Goal: Check status: Check status

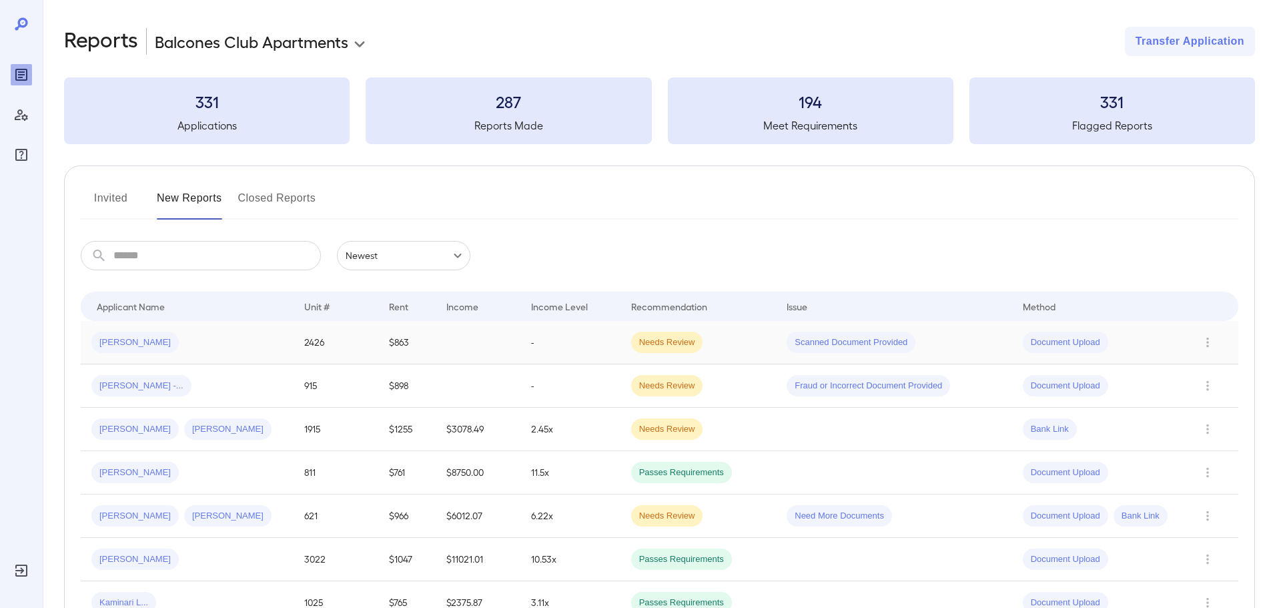
scroll to position [200, 0]
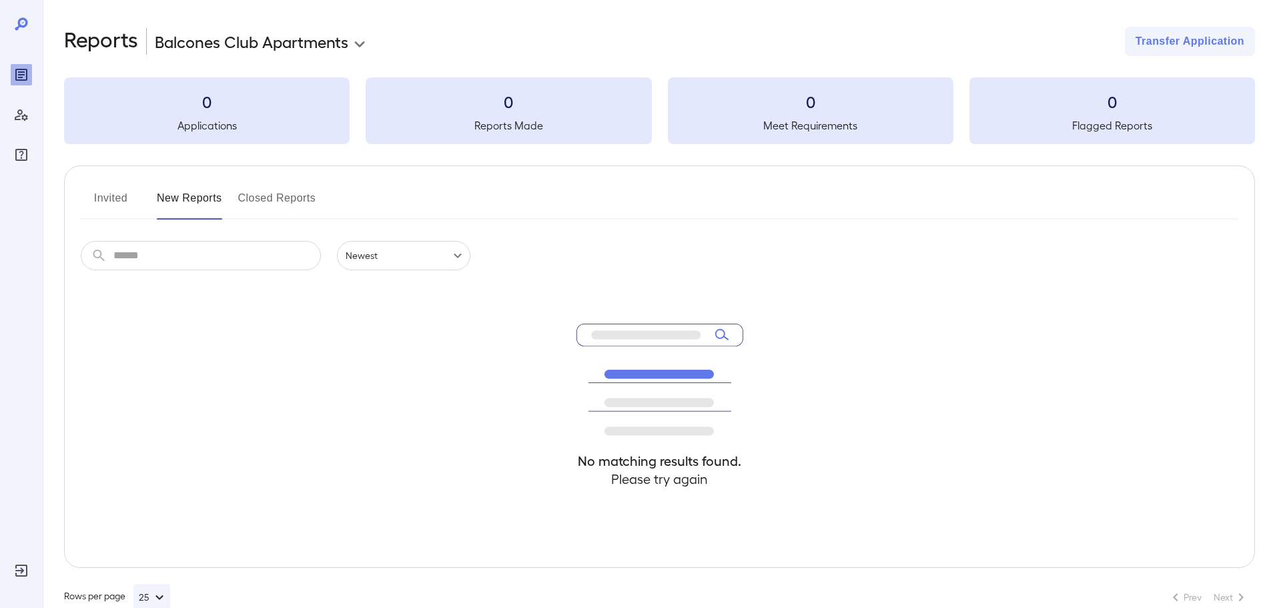
scroll to position [29, 0]
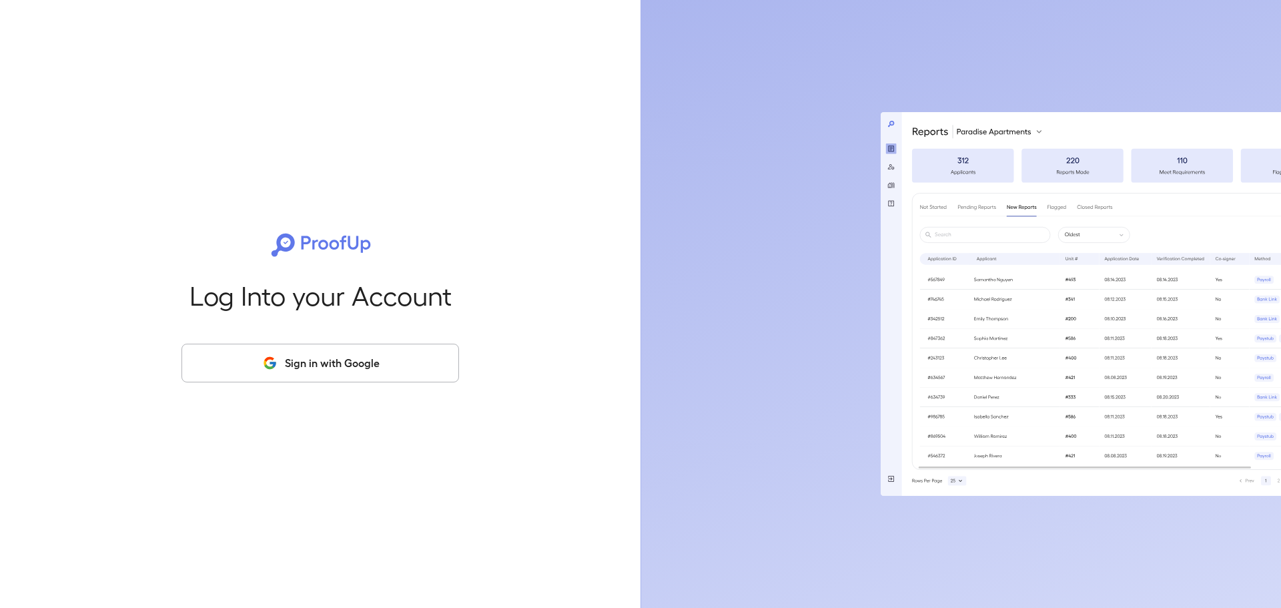
click at [410, 358] on button "Sign in with Google" at bounding box center [319, 363] width 277 height 39
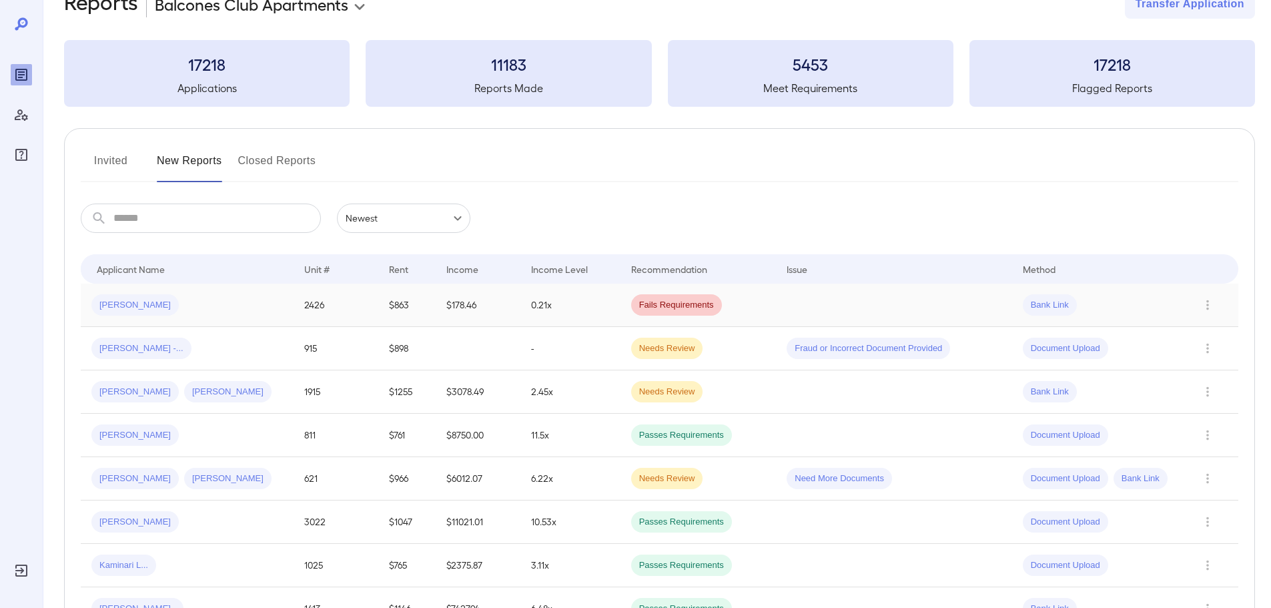
scroll to position [67, 0]
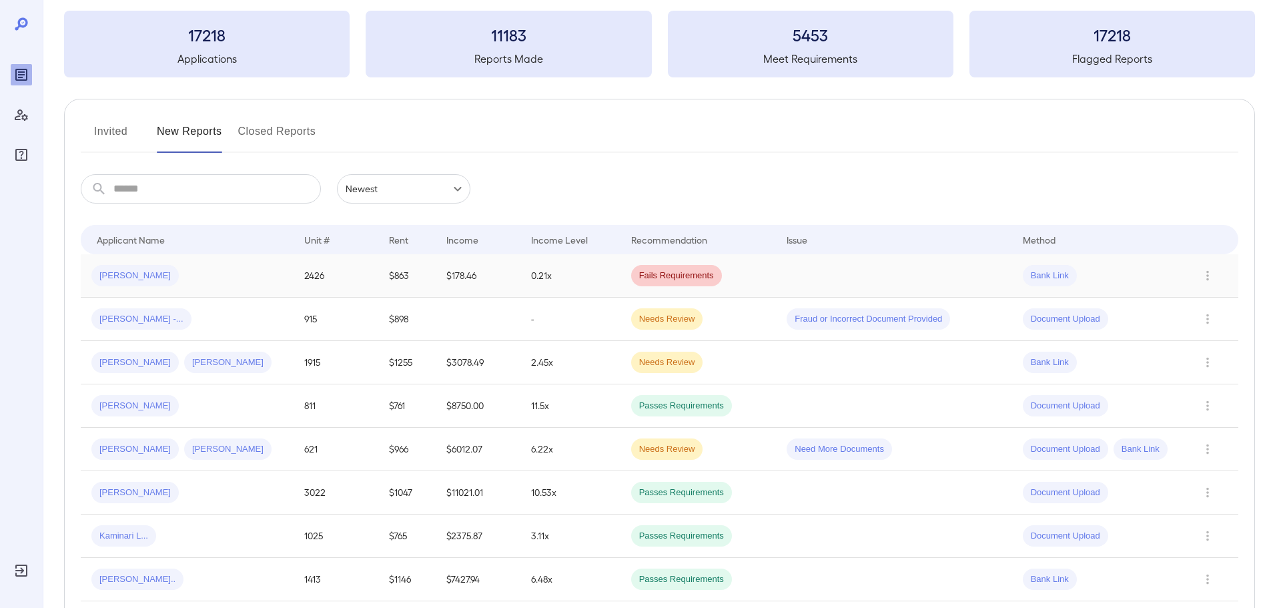
click at [662, 276] on span "Fails Requirements" at bounding box center [676, 275] width 91 height 13
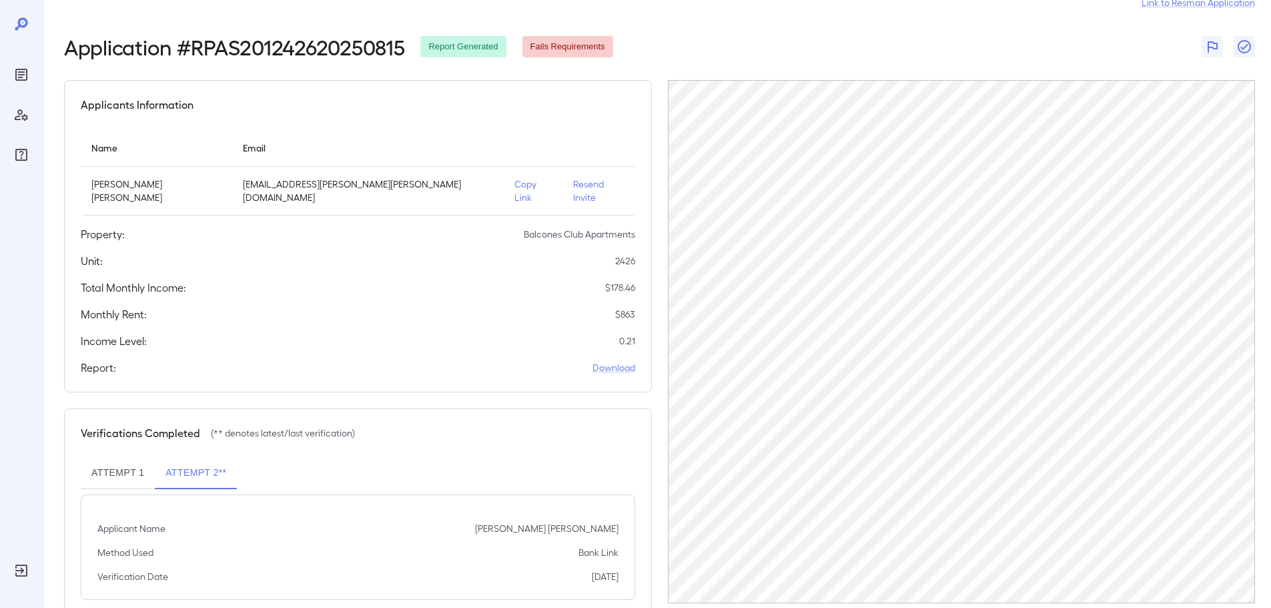
scroll to position [62, 0]
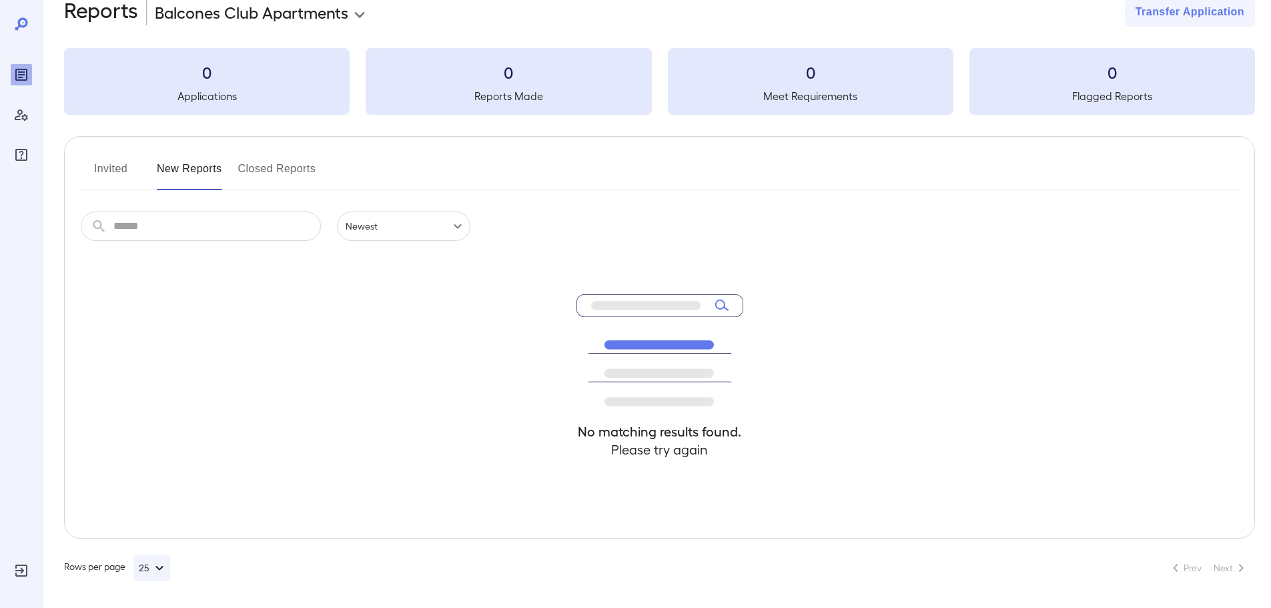
scroll to position [29, 0]
click at [216, 84] on div "331 Applications" at bounding box center [206, 81] width 285 height 67
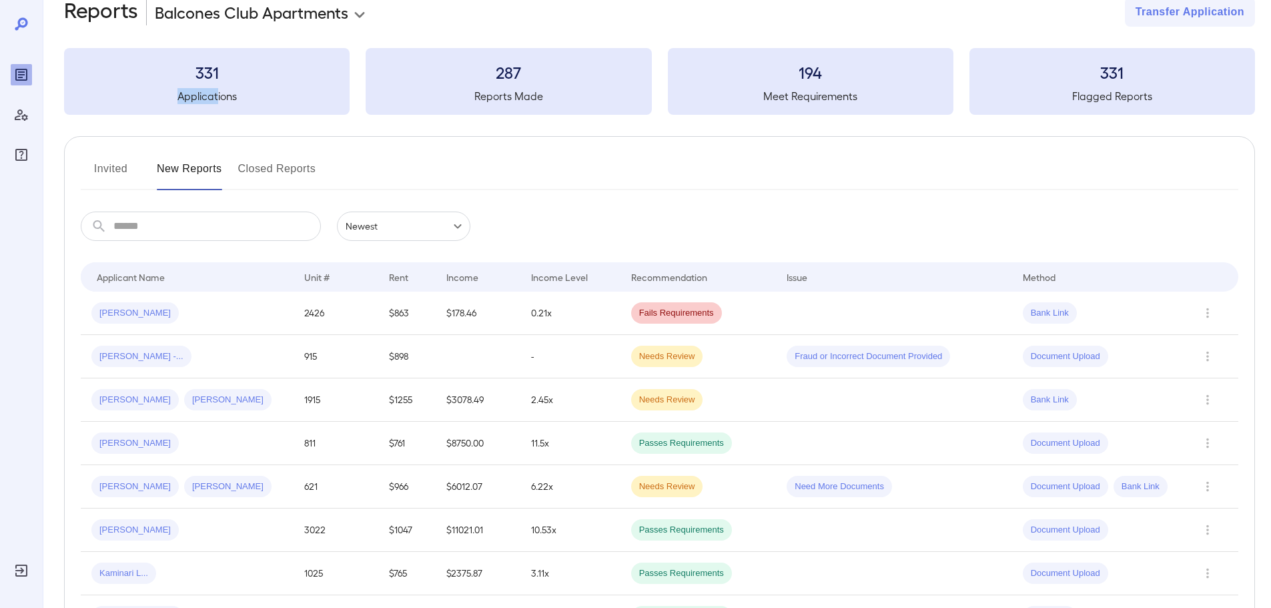
scroll to position [62, 0]
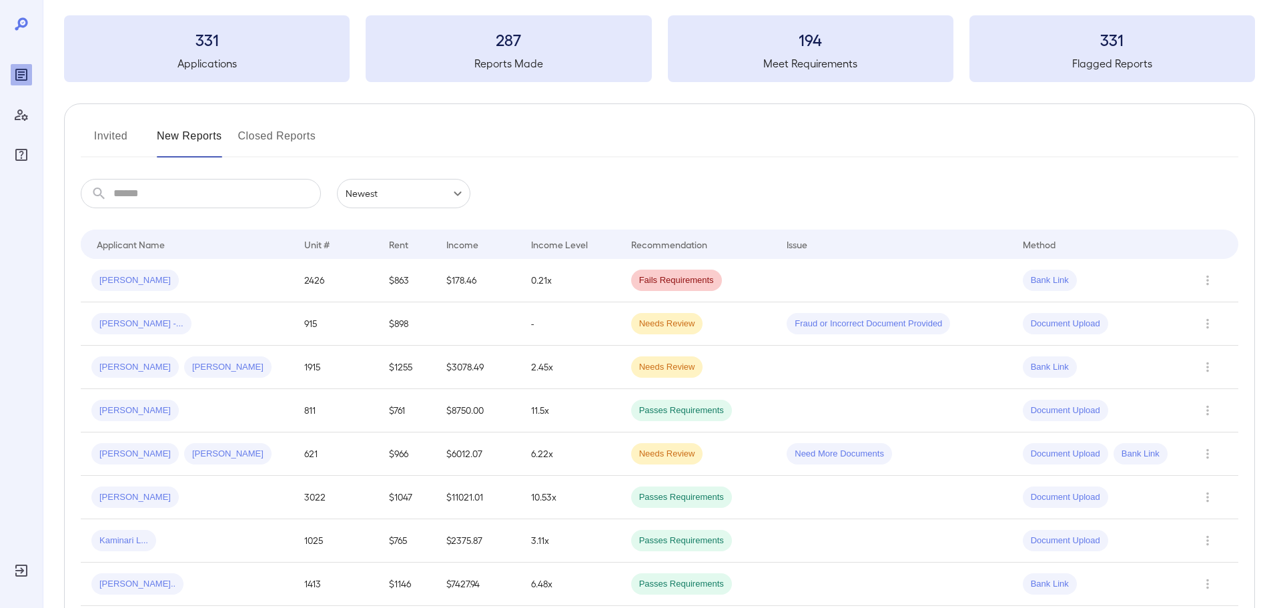
click at [378, 141] on div "Invited New Reports Closed Reports" at bounding box center [659, 141] width 1157 height 32
click at [624, 332] on td "Needs Review" at bounding box center [698, 323] width 156 height 43
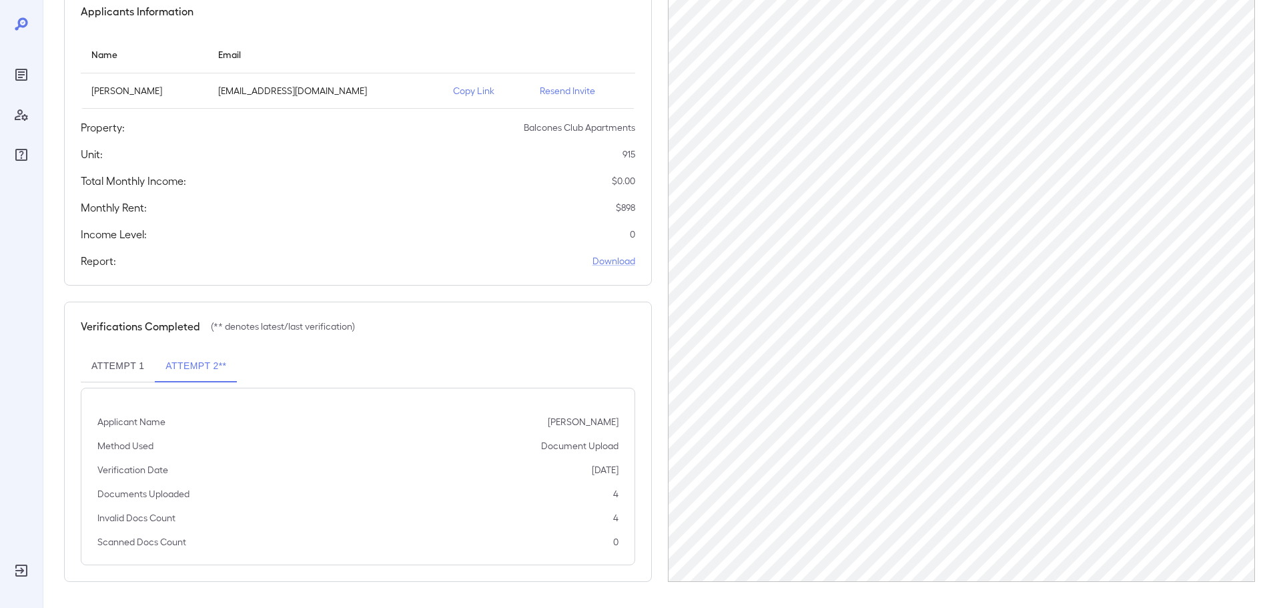
scroll to position [134, 0]
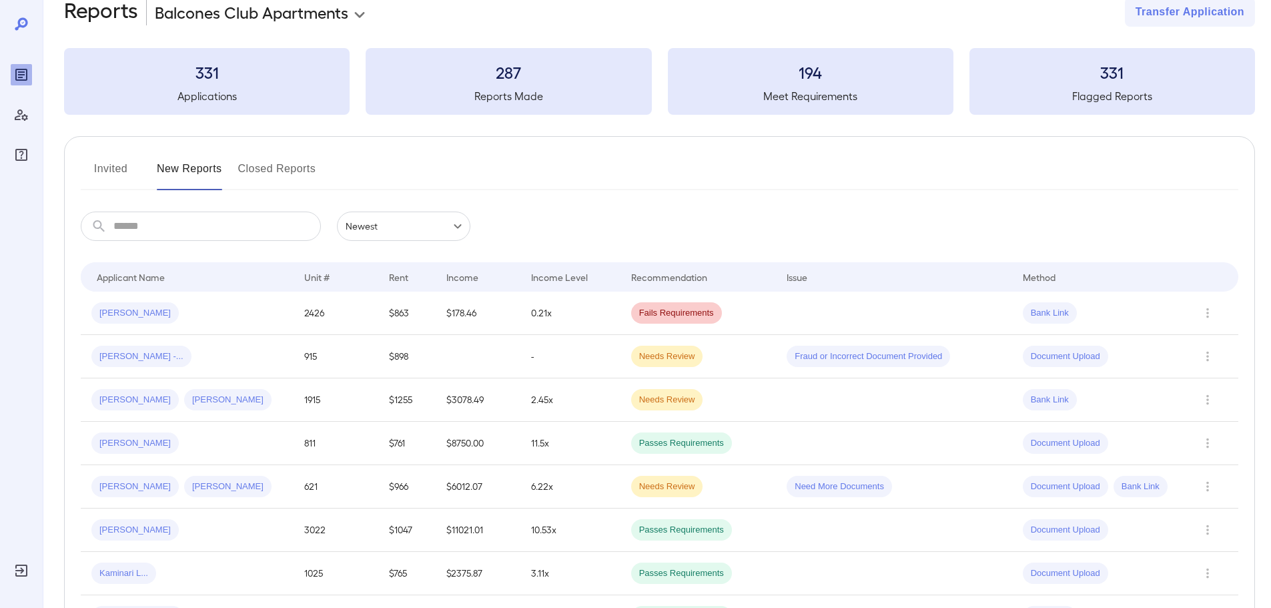
scroll to position [134, 0]
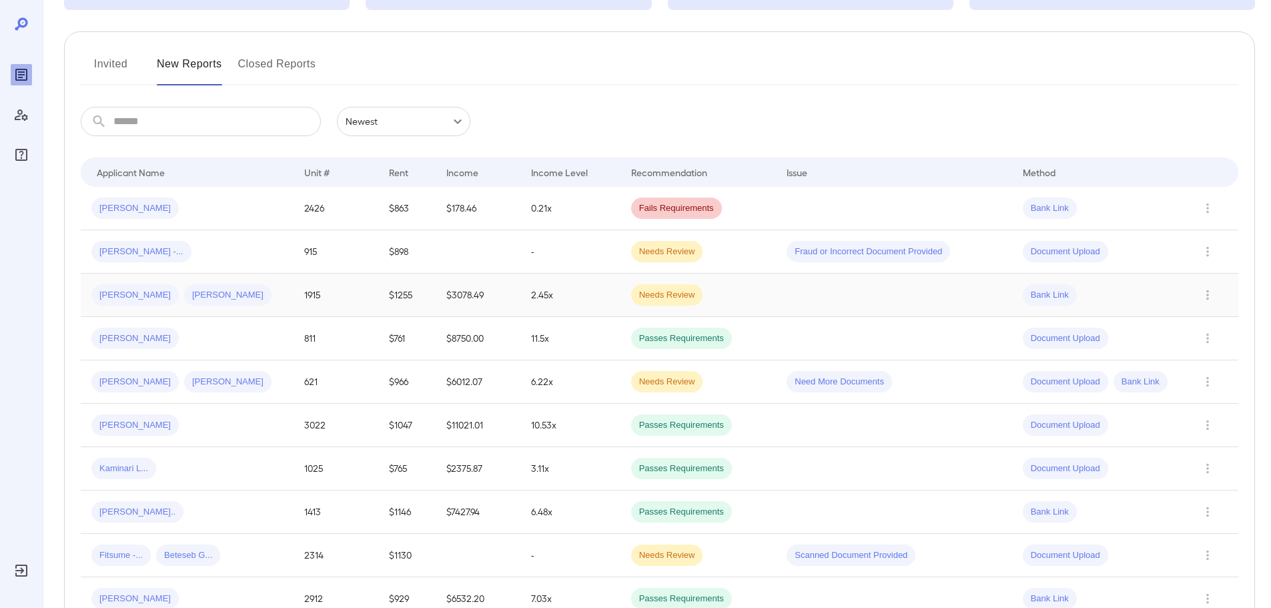
click at [649, 291] on span "Needs Review" at bounding box center [667, 295] width 72 height 13
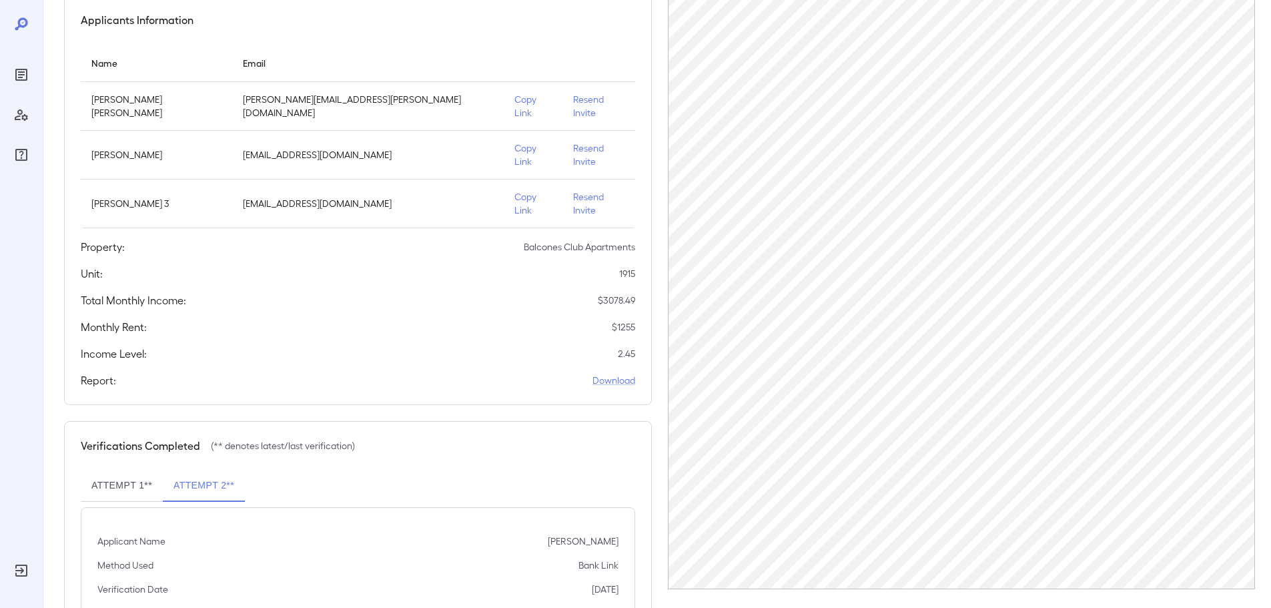
scroll to position [133, 0]
